Goal: Answer question/provide support

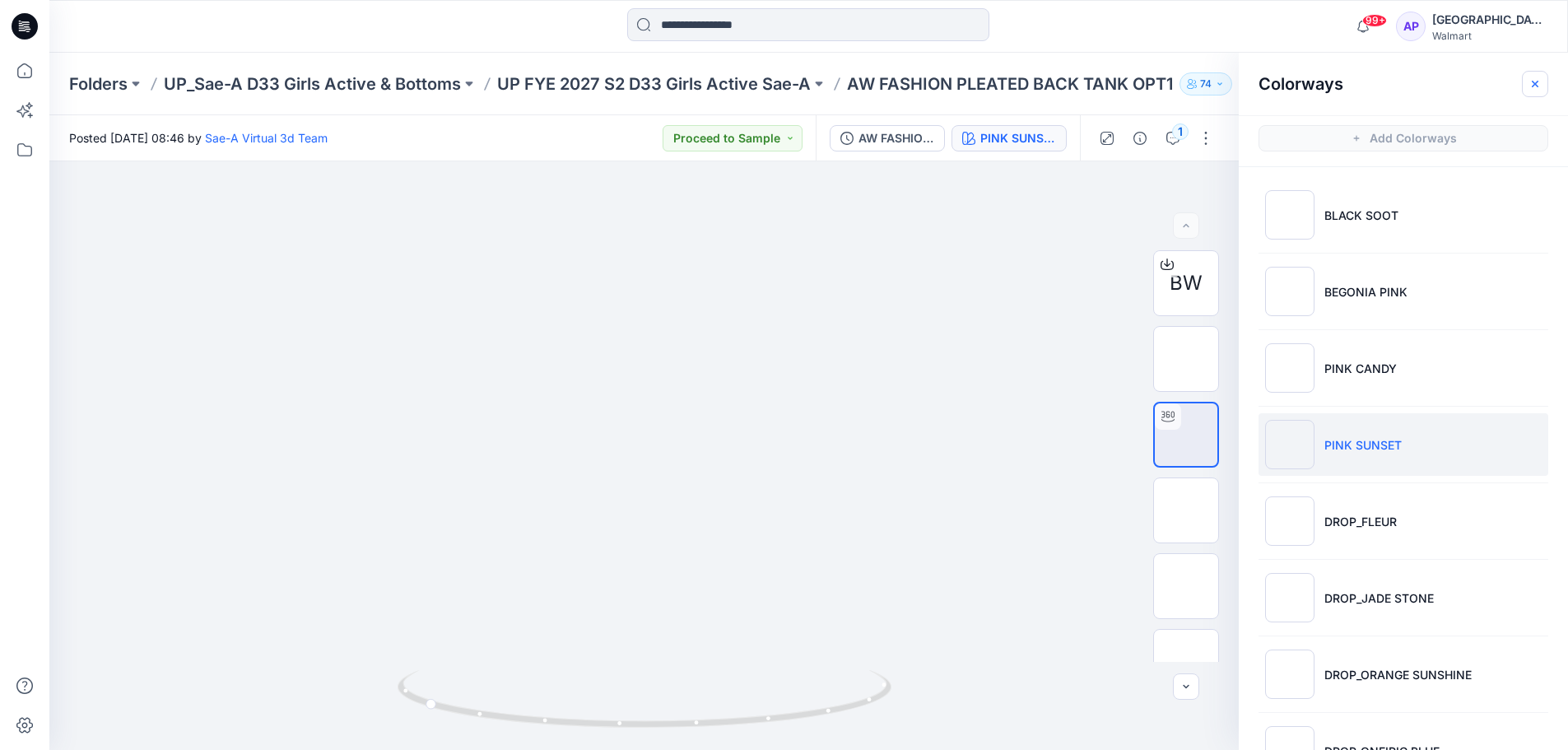
click at [1539, 79] on icon "button" at bounding box center [1534, 84] width 13 height 13
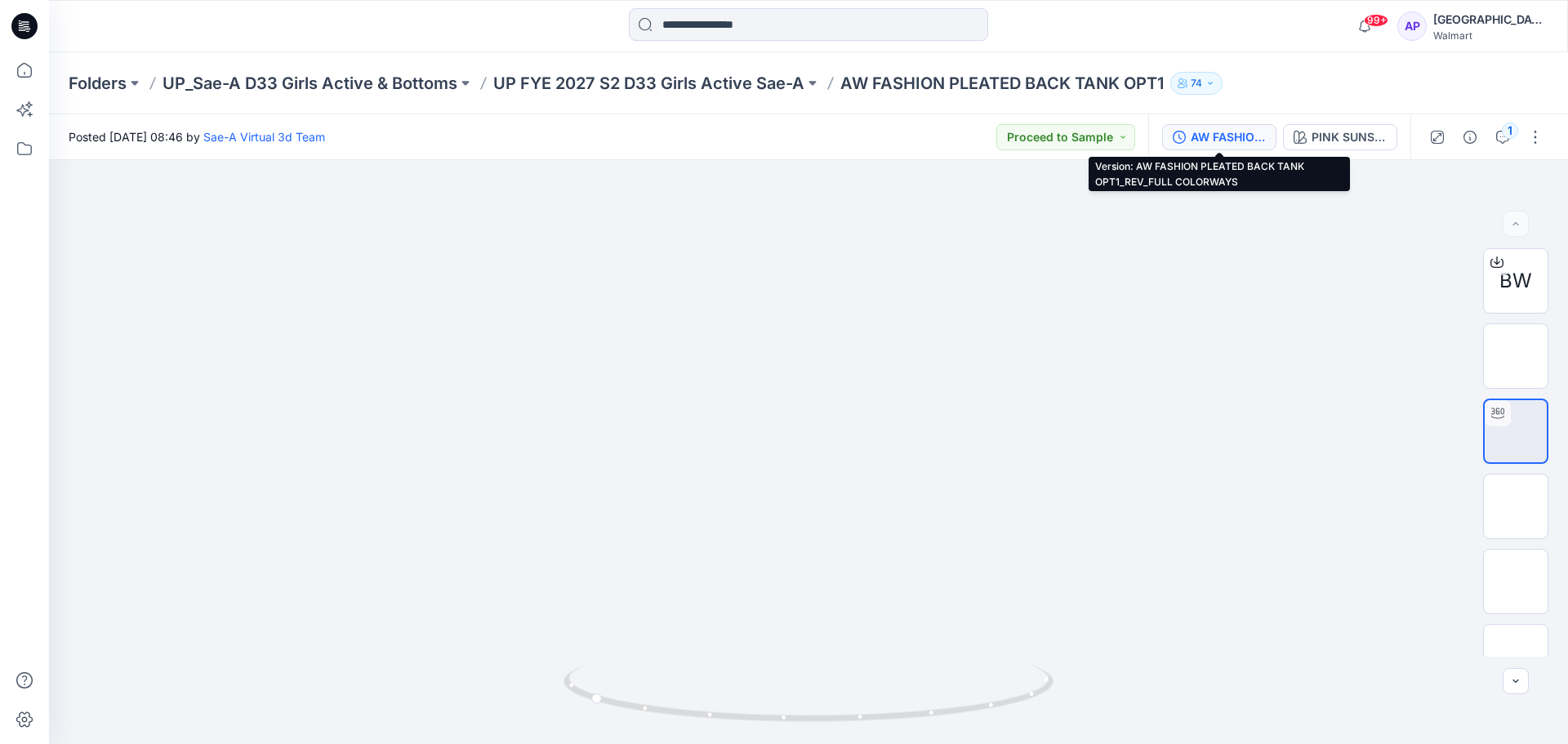
click at [1261, 131] on div "AW FASHION PLEATED BACK TANK OPT1_REV_FULL COLORWAYS" at bounding box center [1228, 137] width 75 height 18
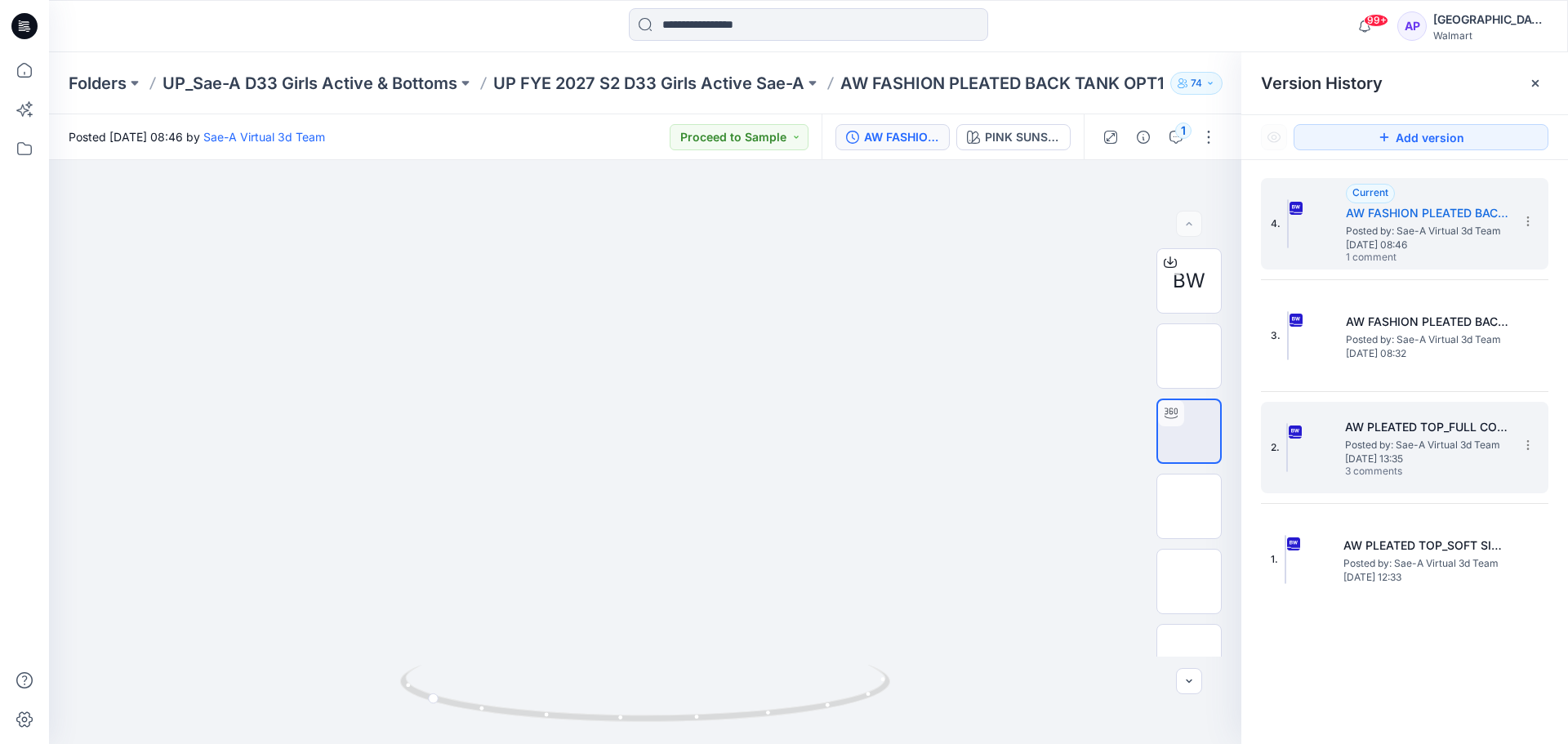
click at [1431, 434] on h5 "AW PLEATED TOP_FULL COLORWAYS" at bounding box center [1427, 427] width 163 height 19
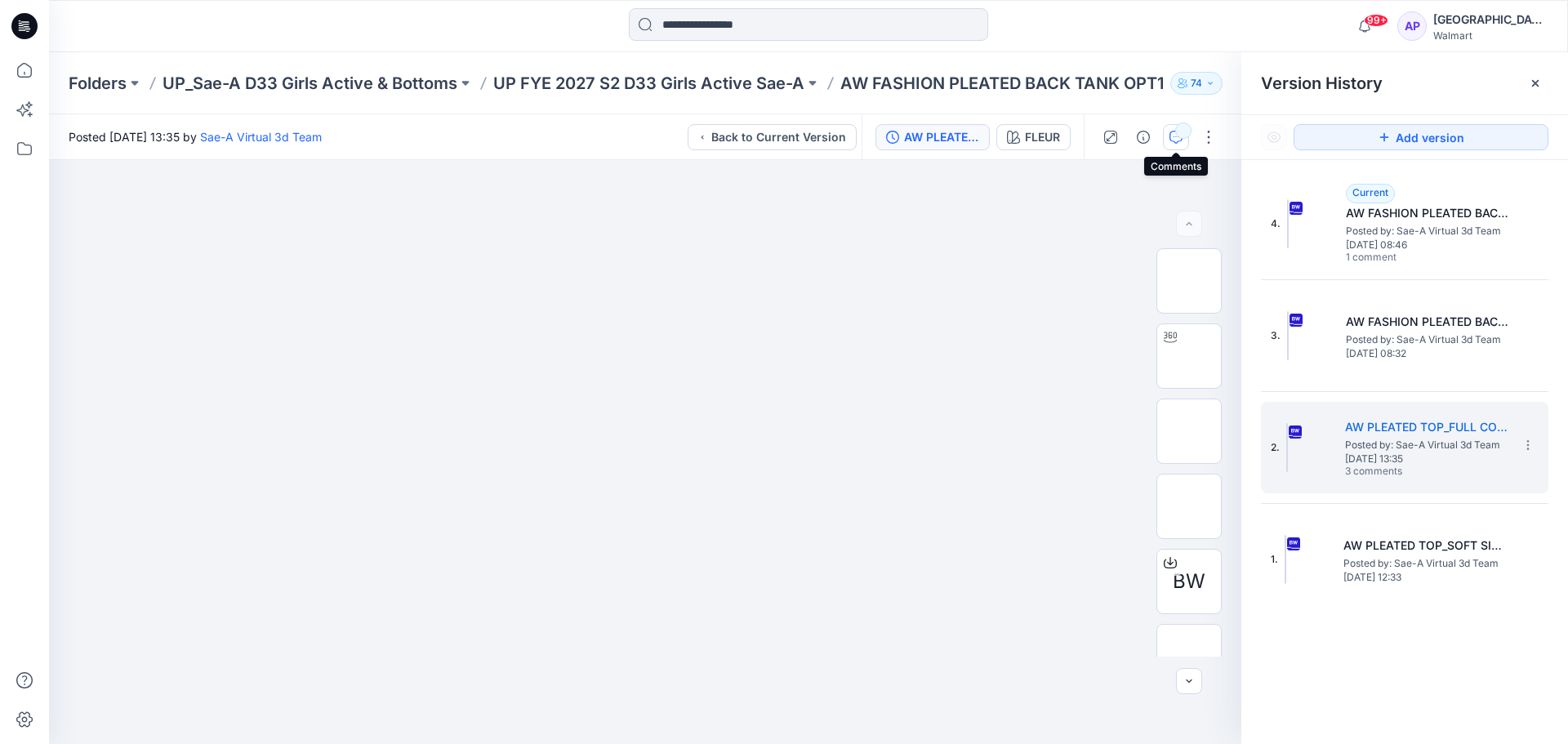
click at [1175, 139] on icon "button" at bounding box center [1176, 137] width 13 height 13
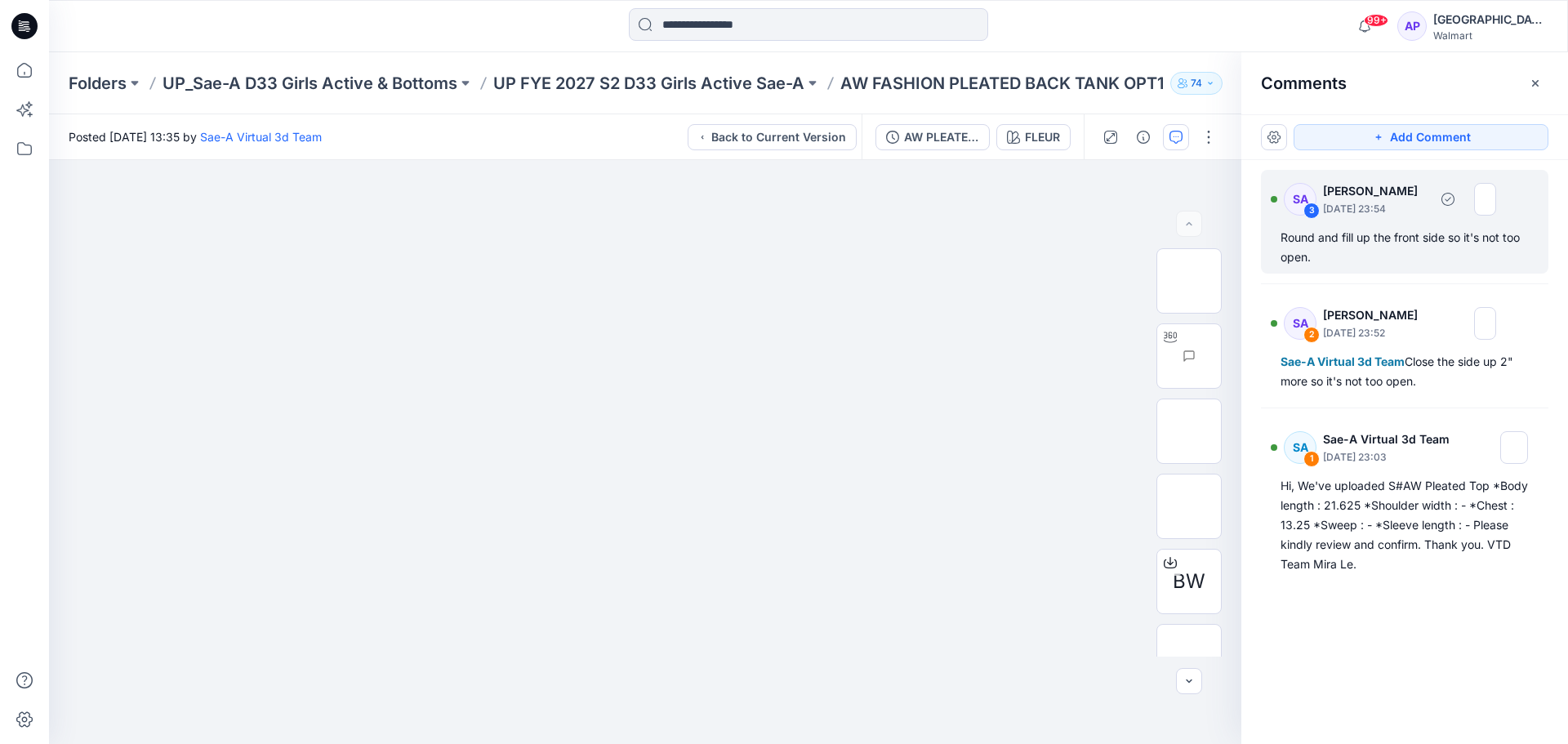
click at [1393, 256] on div "Round and fill up the front side so it's not too open." at bounding box center [1405, 247] width 248 height 39
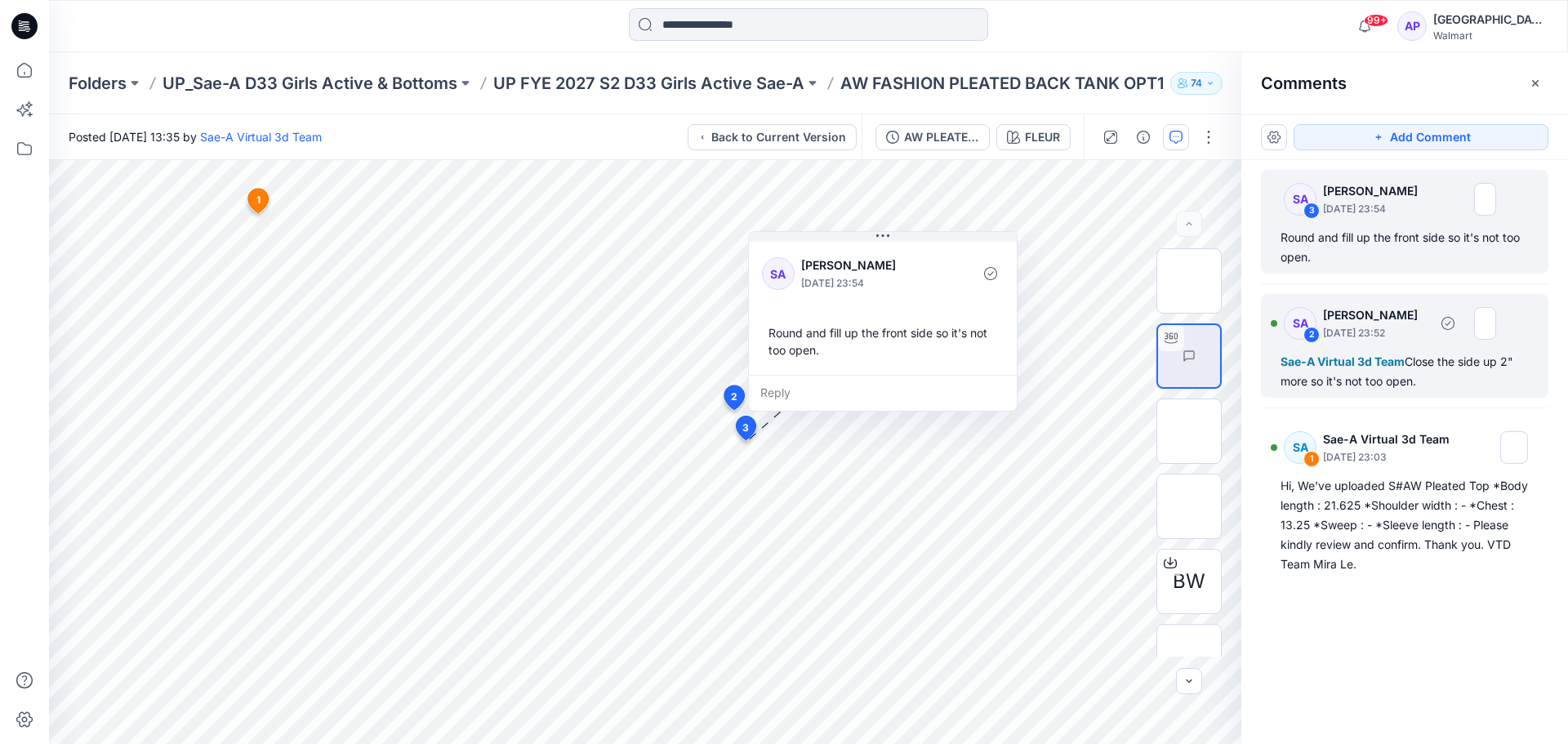
click at [1405, 369] on div "Sae-A Virtual 3d Team Close the side up 2" more so it's not too open." at bounding box center [1405, 371] width 248 height 39
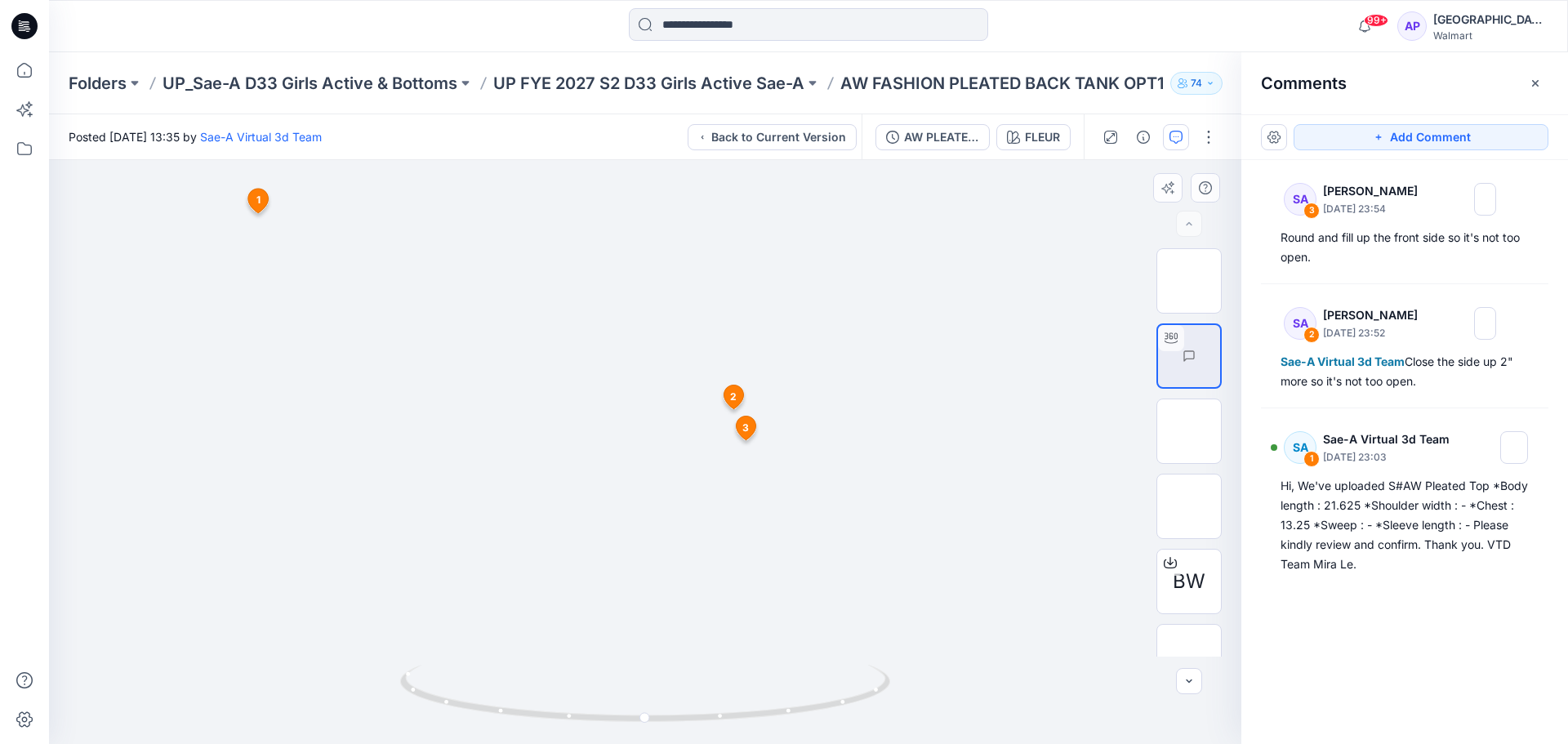
click at [737, 402] on icon at bounding box center [734, 396] width 19 height 24
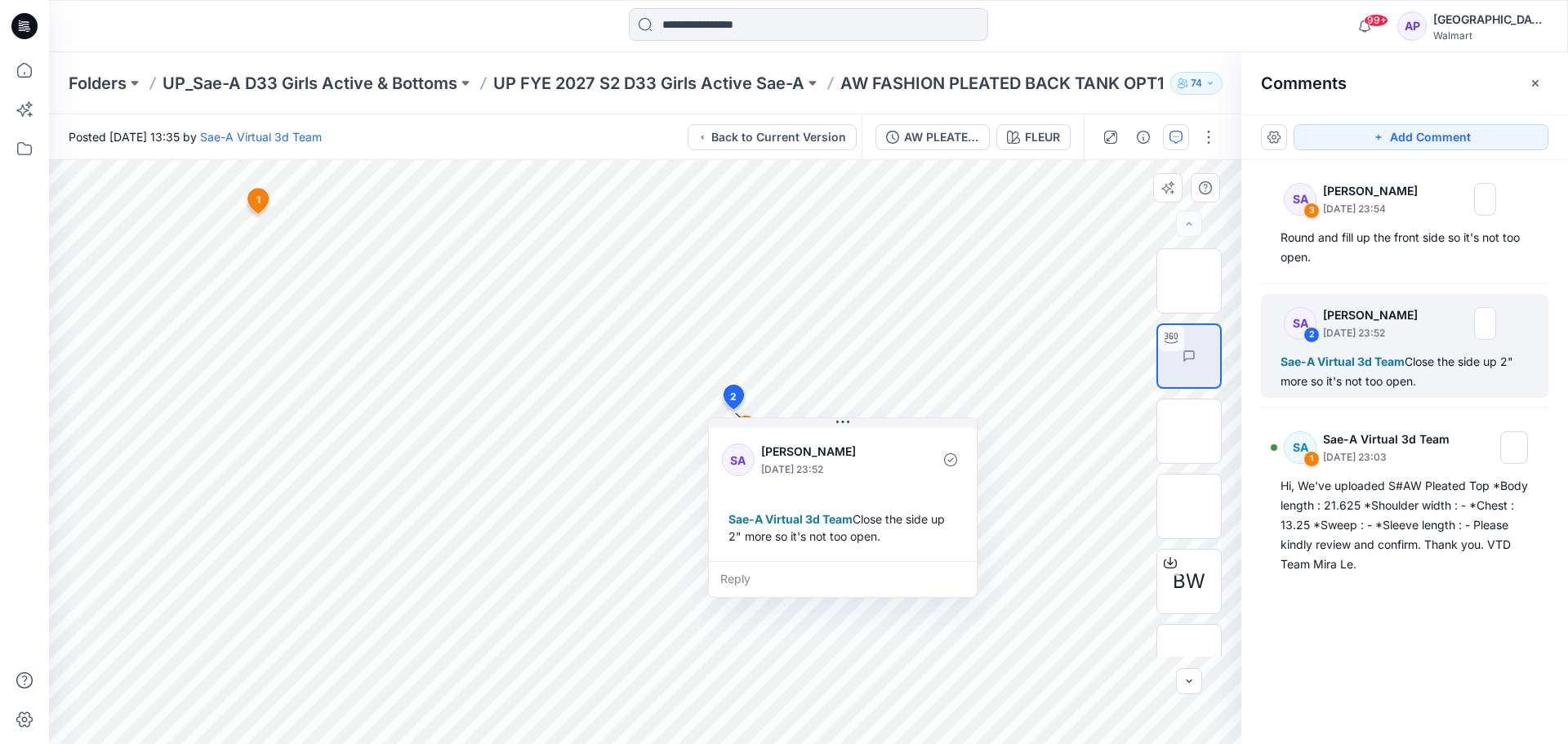
click at [738, 391] on icon at bounding box center [734, 396] width 19 height 24
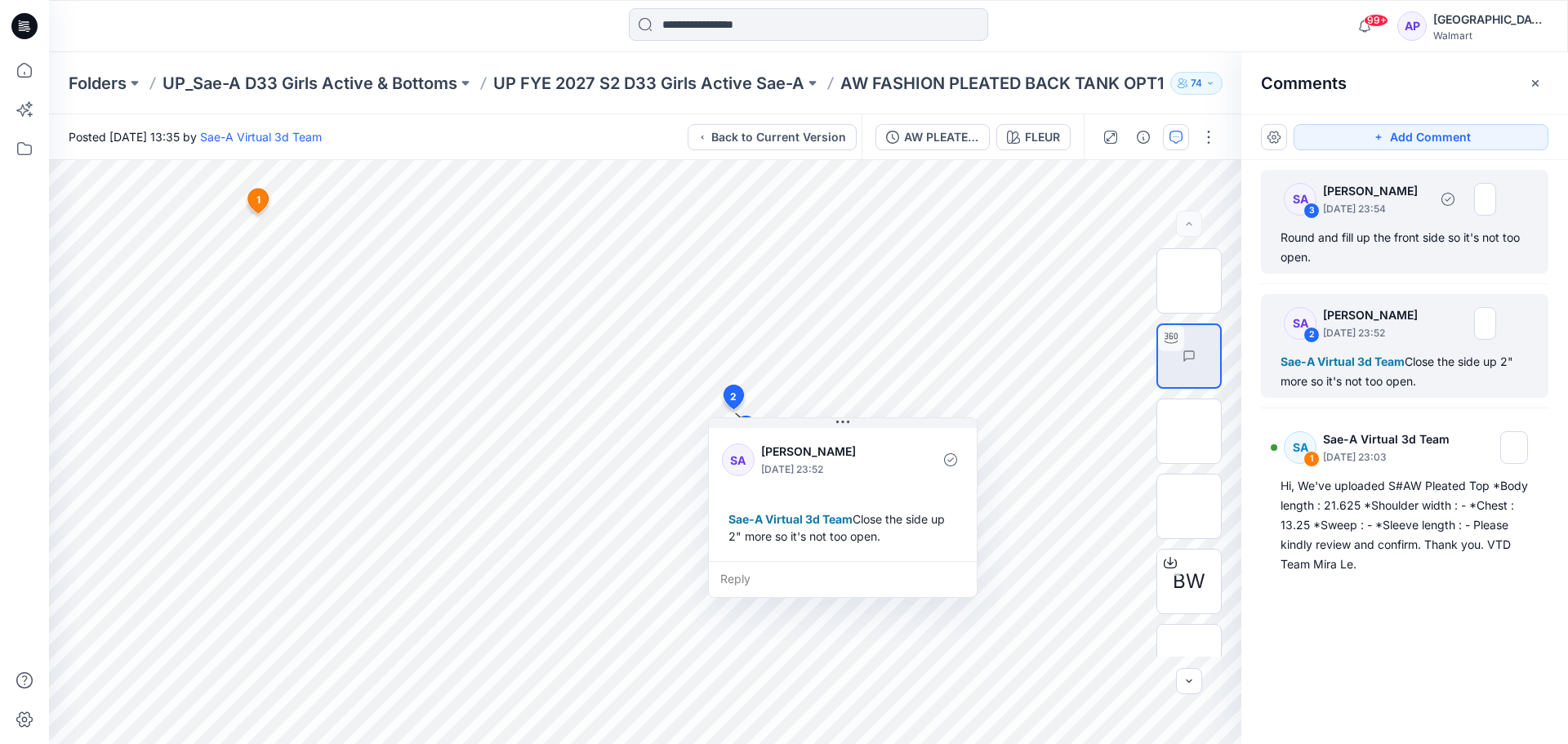
click at [1385, 235] on div "Round and fill up the front side so it's not too open." at bounding box center [1405, 247] width 248 height 39
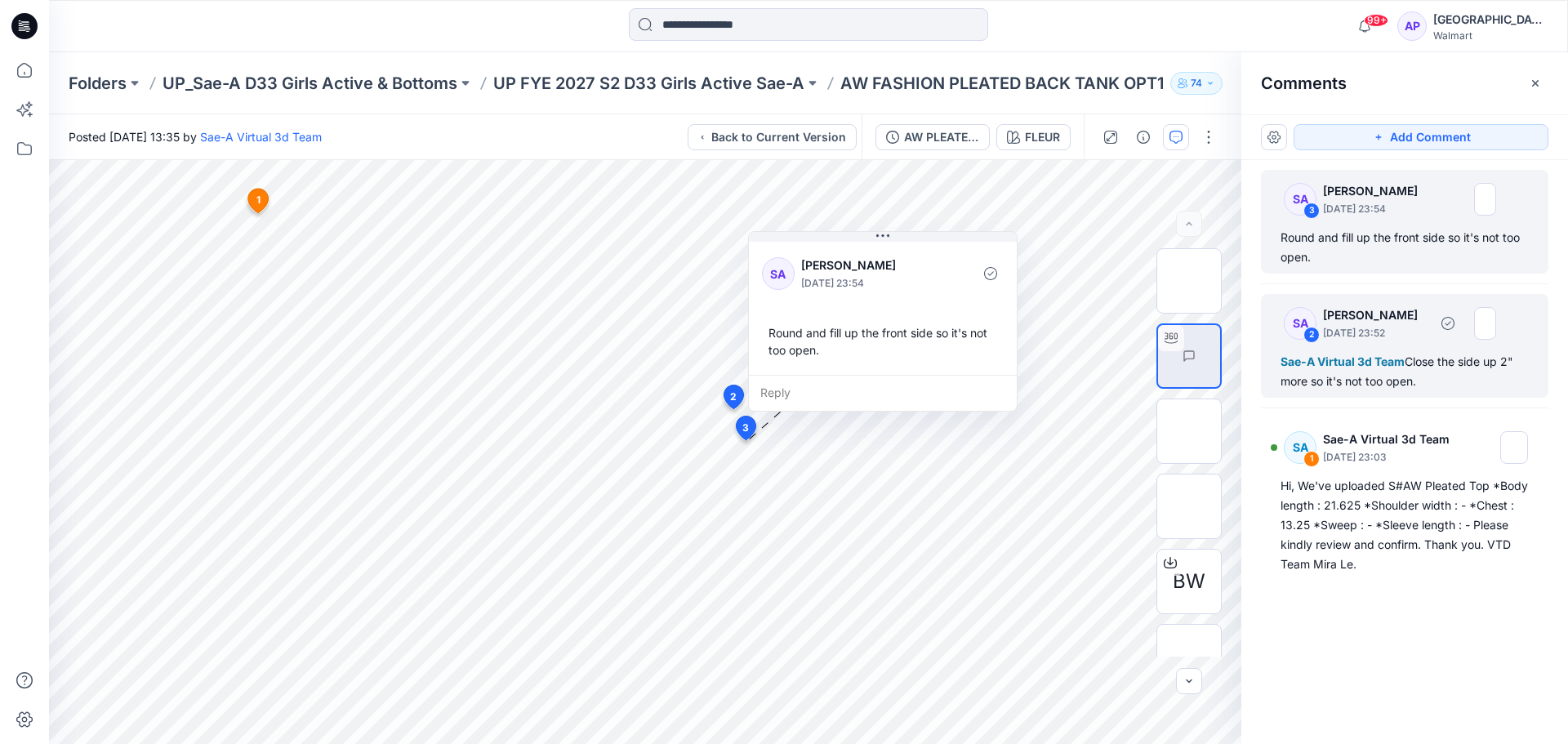
click at [1370, 326] on p "[DATE] 23:52" at bounding box center [1376, 333] width 105 height 16
